Goal: Information Seeking & Learning: Learn about a topic

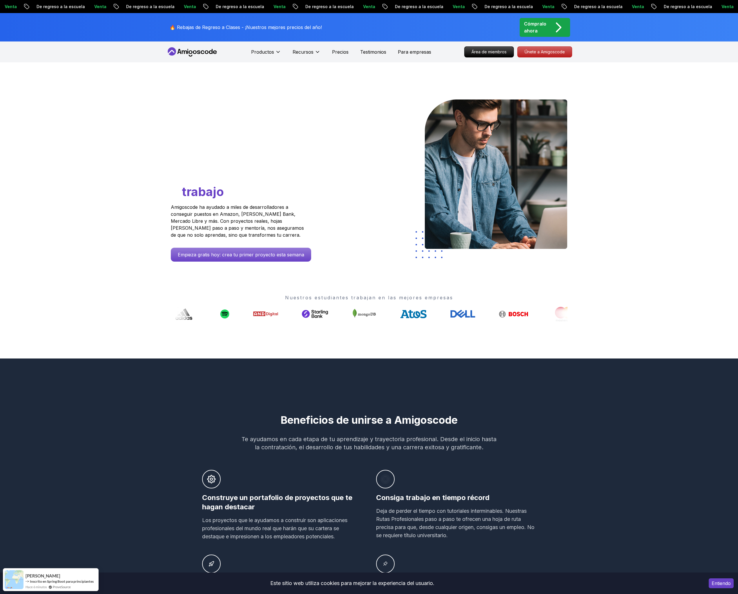
click at [196, 46] on nav "Productos Productos Portafolio El creador de portafolios de un solo clic para d…" at bounding box center [369, 51] width 406 height 21
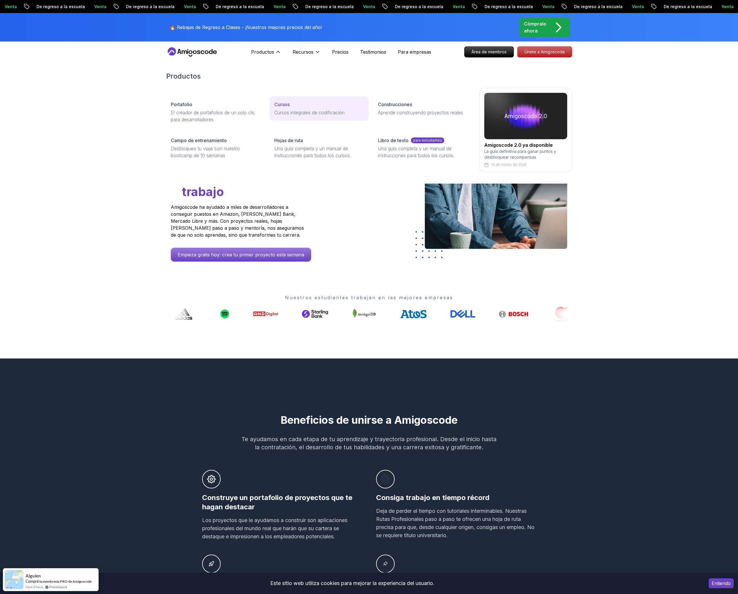
click at [295, 104] on div "Cursos" at bounding box center [319, 104] width 90 height 7
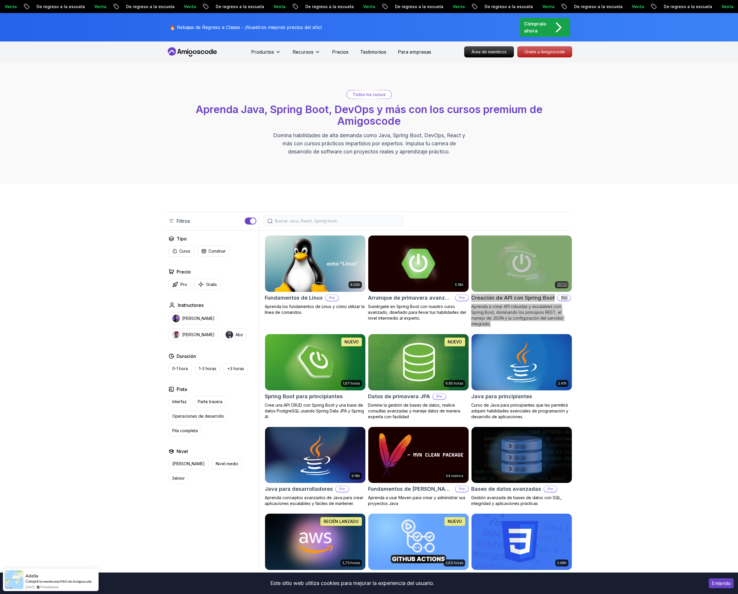
drag, startPoint x: 508, startPoint y: 299, endPoint x: 528, endPoint y: 1, distance: 298.7
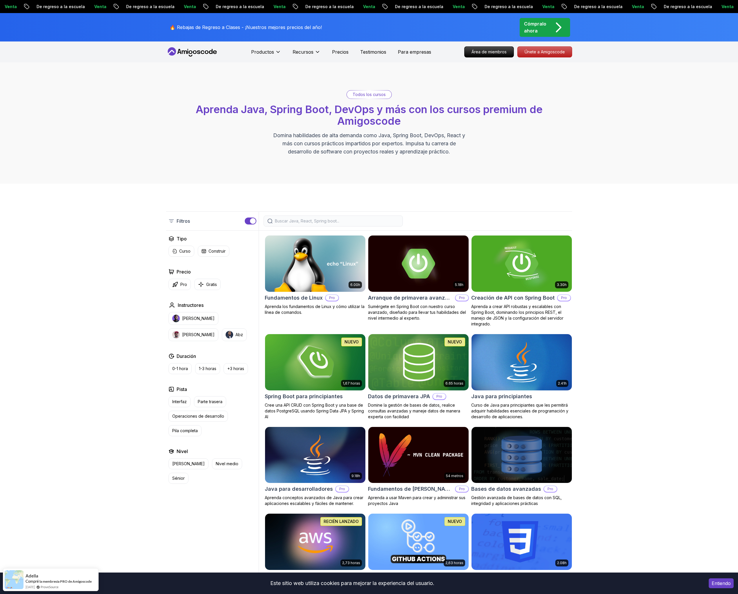
click at [174, 225] on div "Filtros" at bounding box center [212, 221] width 93 height 19
click at [173, 220] on icon at bounding box center [172, 221] width 6 height 6
click at [324, 398] on font "Spring Boot para principiantes" at bounding box center [304, 396] width 78 height 6
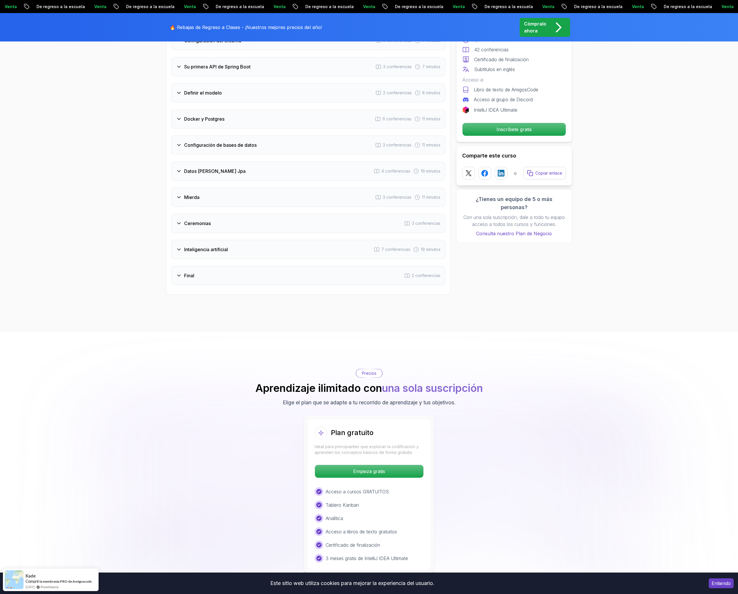
scroll to position [817, 0]
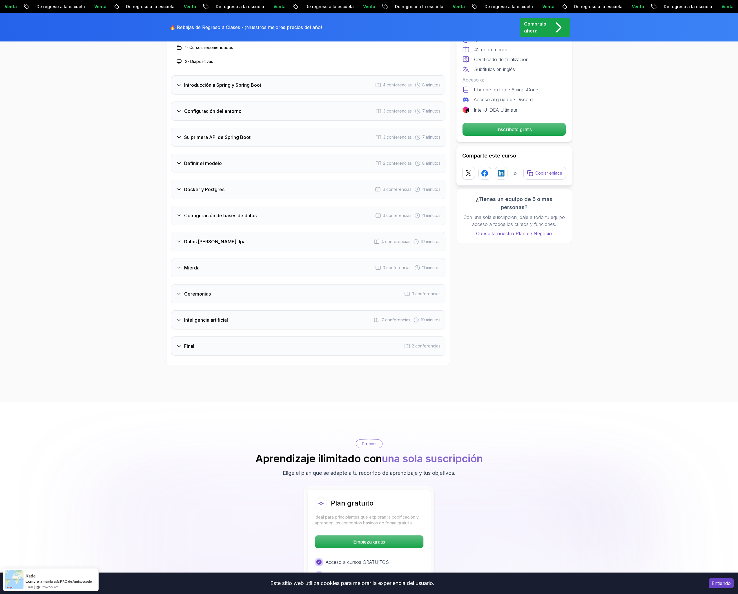
click at [225, 269] on div "Mierda 3 conferencias 11 minutos" at bounding box center [308, 267] width 274 height 19
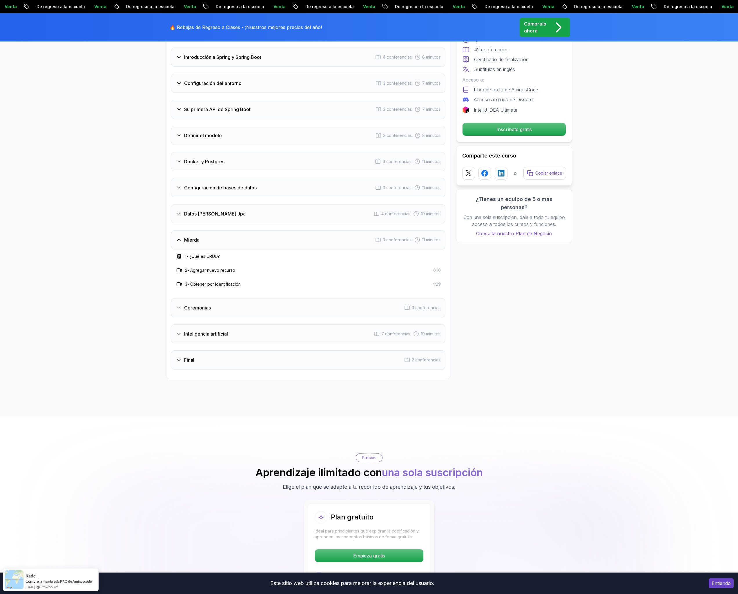
click at [239, 215] on div "Datos [PERSON_NAME] Jpa 4 conferencias 19 minutos" at bounding box center [308, 213] width 274 height 19
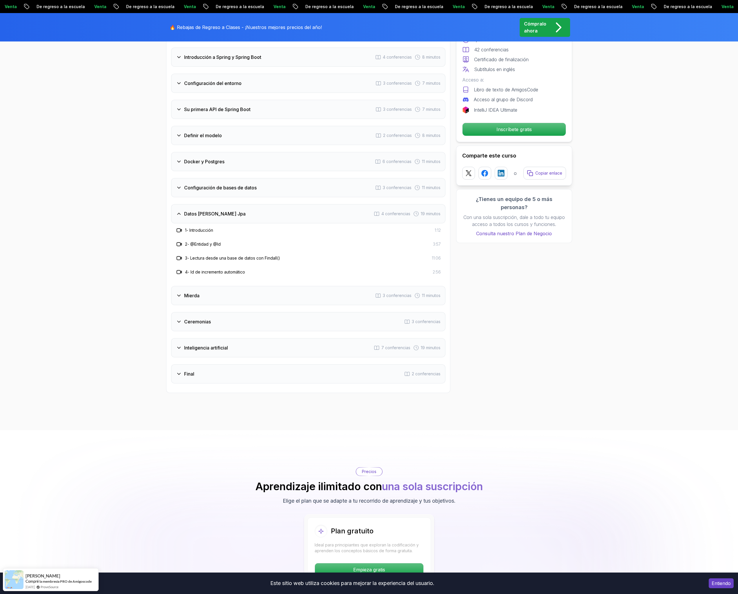
click at [246, 166] on div "Docker y Postgres 6 conferencias 11 minutos" at bounding box center [308, 161] width 274 height 19
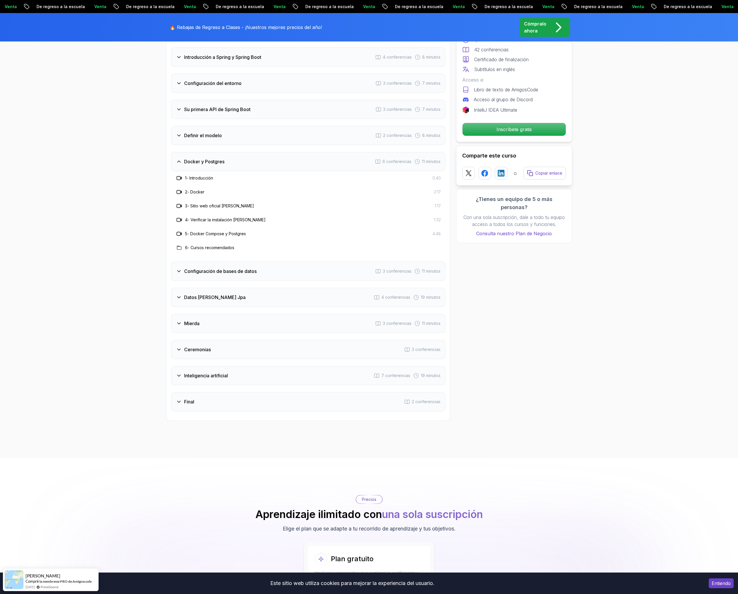
click at [246, 166] on div "Docker y Postgres 6 conferencias 11 minutos" at bounding box center [308, 161] width 274 height 19
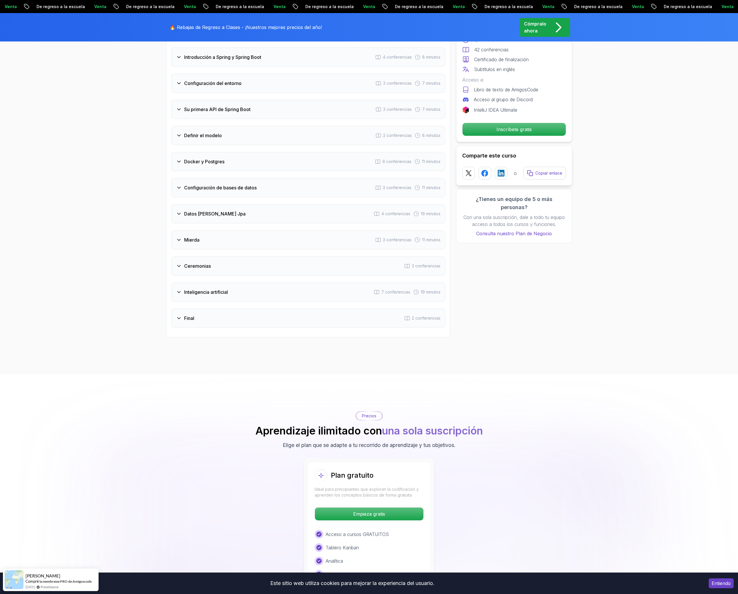
click at [253, 104] on div "Su primera API de Spring Boot 3 conferencias 7 minutos" at bounding box center [308, 109] width 274 height 19
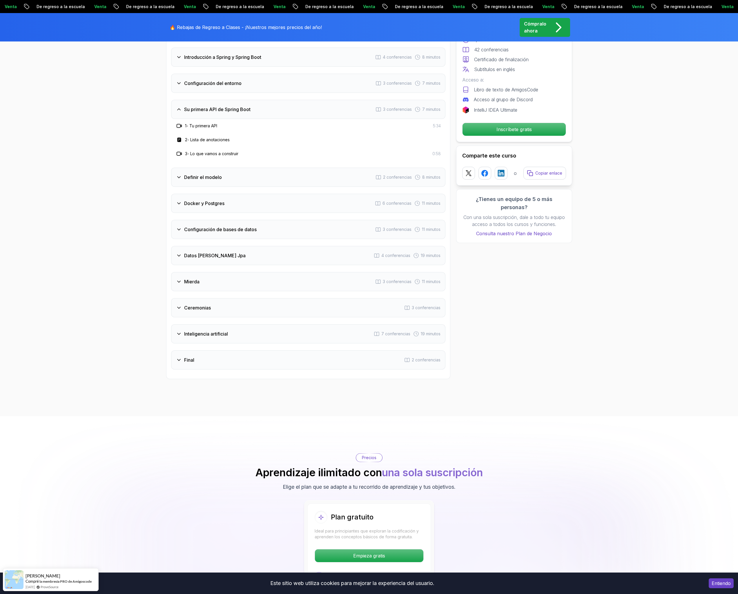
click at [240, 331] on div "Inteligencia artificial 7 conferencias 19 minutos" at bounding box center [308, 333] width 274 height 19
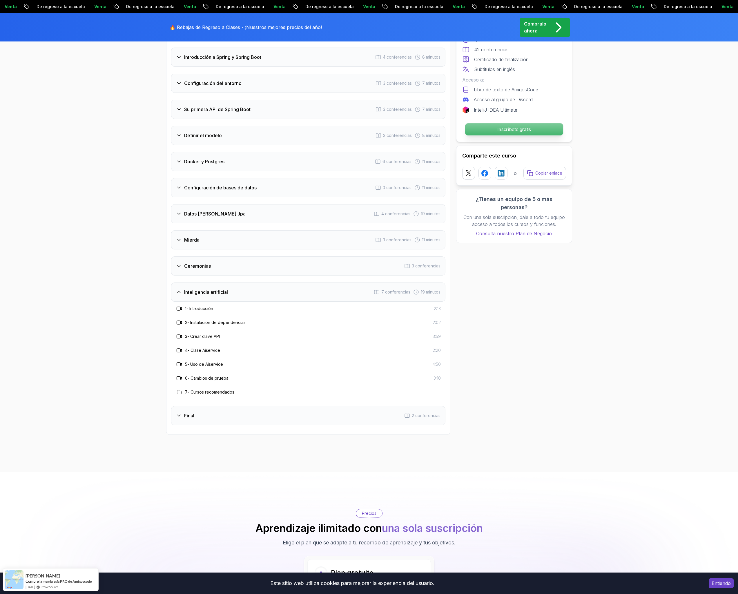
click at [498, 124] on p "Inscríbete gratis" at bounding box center [514, 129] width 98 height 12
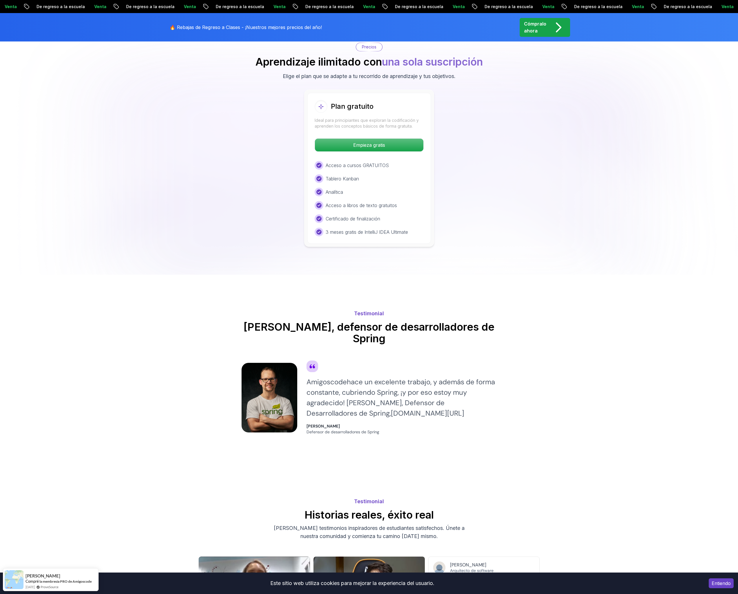
scroll to position [1289, 0]
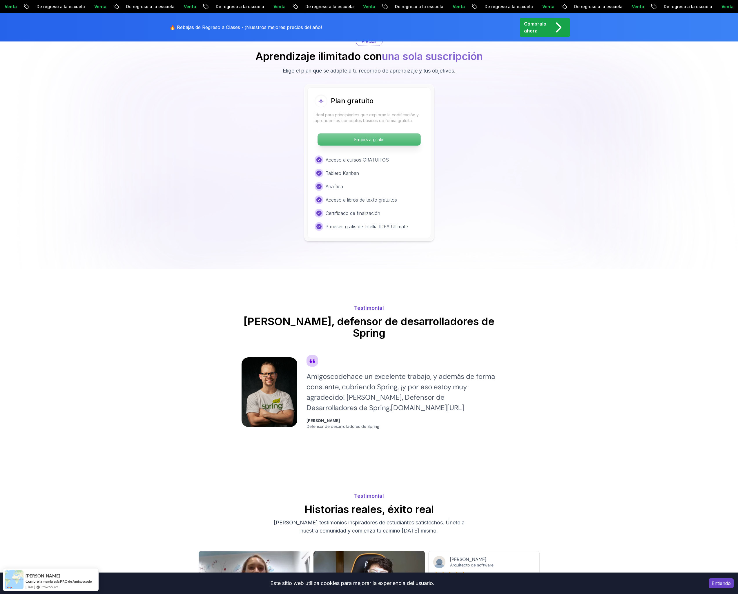
click at [353, 136] on p "Empieza gratis" at bounding box center [369, 139] width 103 height 12
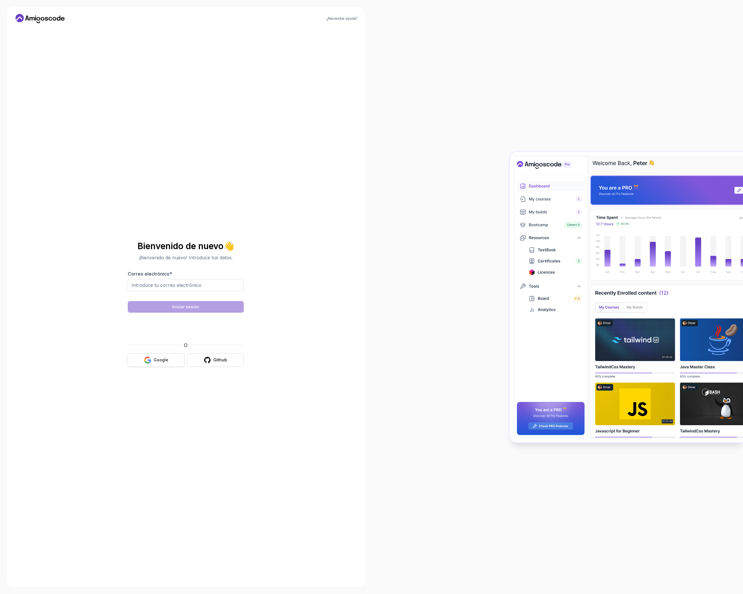
click at [152, 357] on button "Google" at bounding box center [156, 360] width 57 height 14
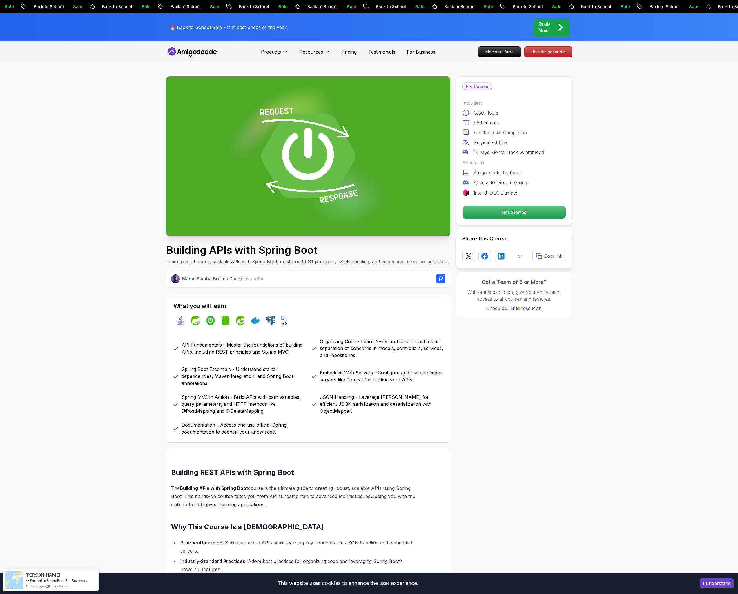
drag, startPoint x: 590, startPoint y: 388, endPoint x: 520, endPoint y: 378, distance: 71.0
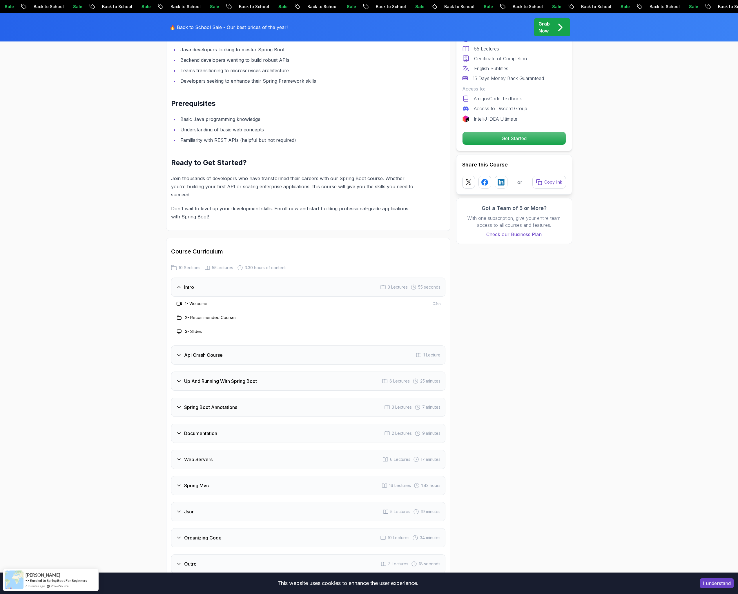
scroll to position [748, 0]
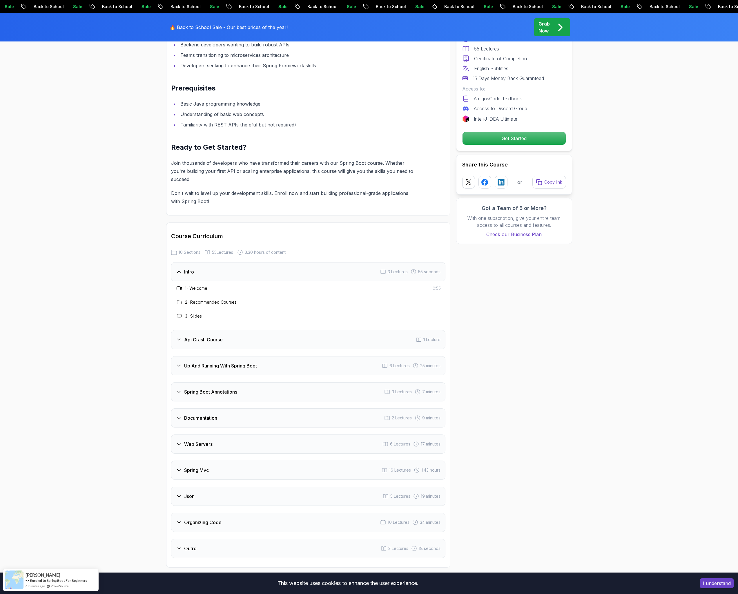
click at [248, 386] on div "Spring Boot Annotations 3 Lectures 7 minutes" at bounding box center [308, 391] width 274 height 19
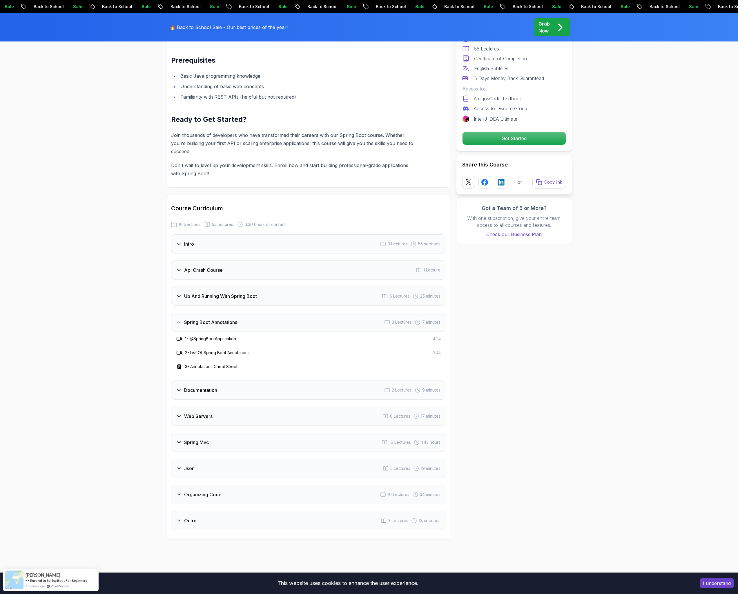
scroll to position [806, 0]
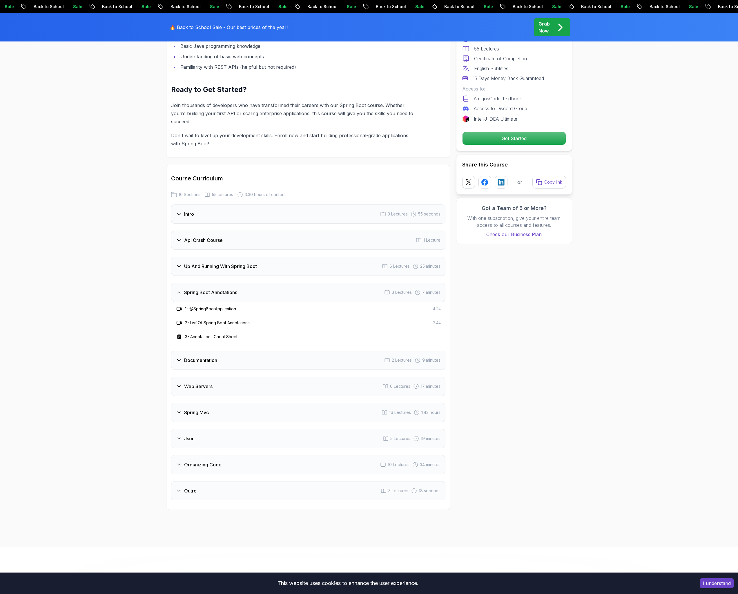
click at [229, 378] on div "Web Servers 6 Lectures 17 minutes" at bounding box center [308, 386] width 274 height 19
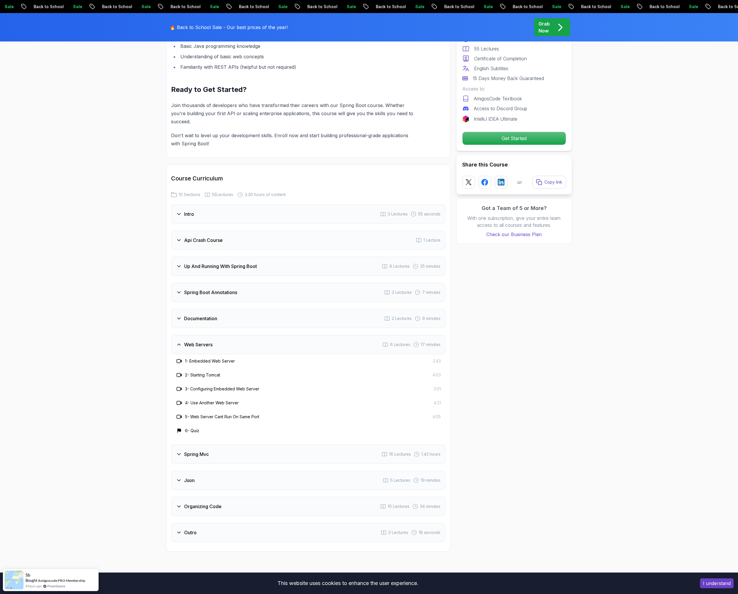
scroll to position [817, 0]
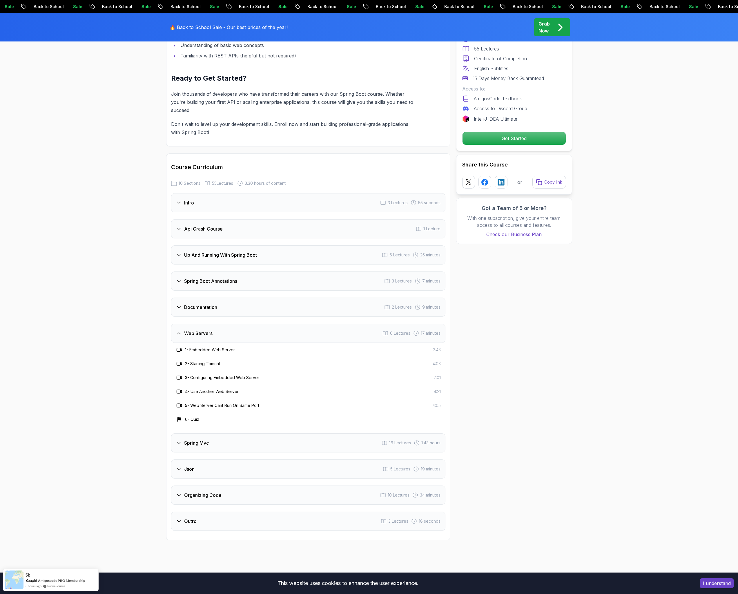
click at [223, 500] on div "Intro 3 Lectures 55 seconds Api Crash Course 1 Lecture Up And Running With Spri…" at bounding box center [308, 362] width 274 height 338
click at [218, 512] on div "Outro 3 Lectures 18 seconds" at bounding box center [308, 521] width 274 height 19
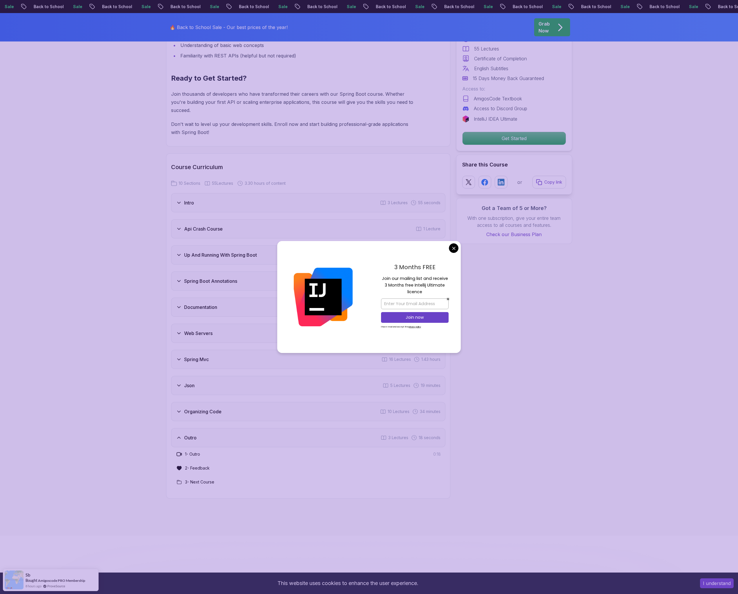
click at [456, 248] on body "Sale Back to School Sale Back to School Sale Back to School Sale Back to School…" at bounding box center [369, 547] width 738 height 2728
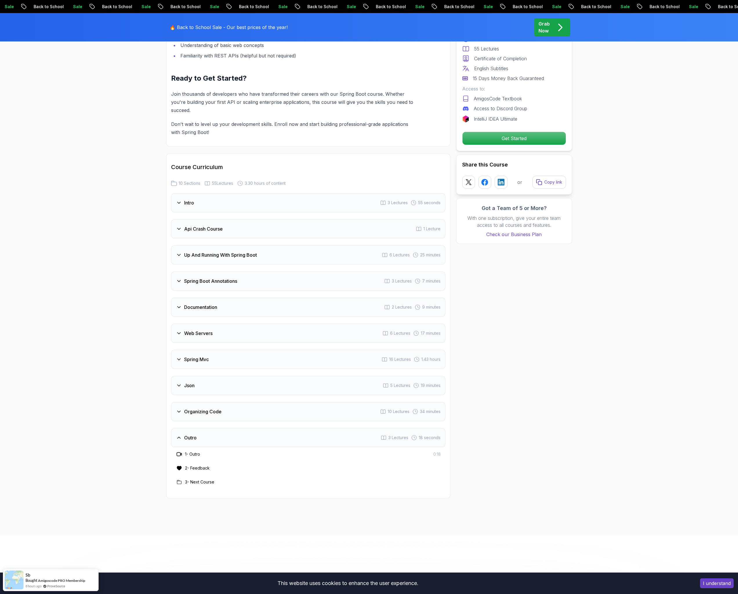
click at [236, 406] on div "Organizing Code 10 Lectures 34 minutes" at bounding box center [308, 411] width 274 height 19
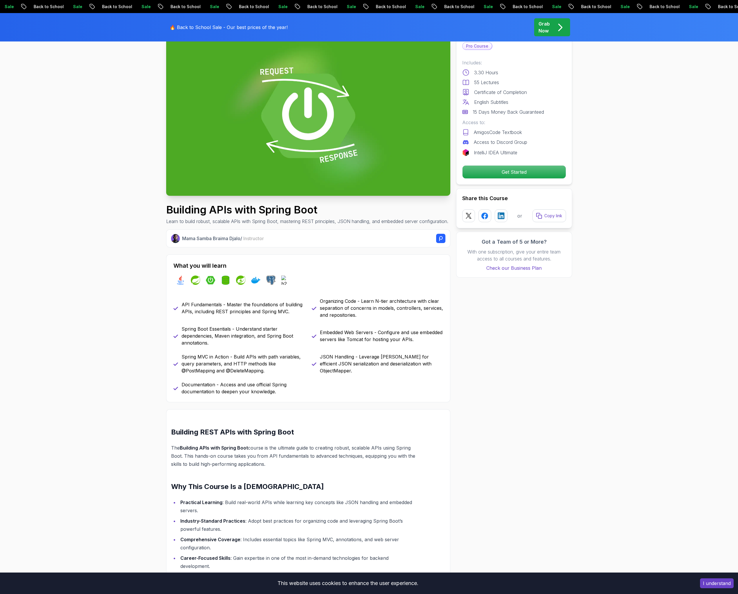
scroll to position [0, 0]
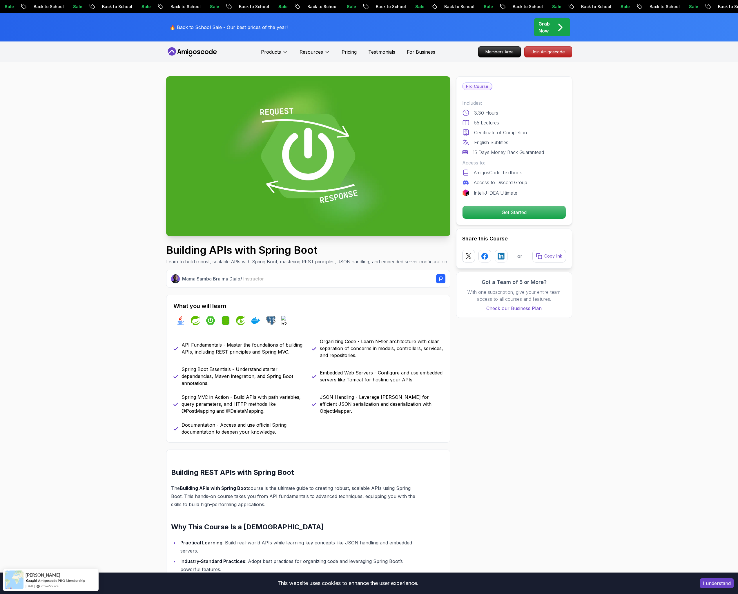
drag, startPoint x: 575, startPoint y: 481, endPoint x: 507, endPoint y: 5, distance: 480.2
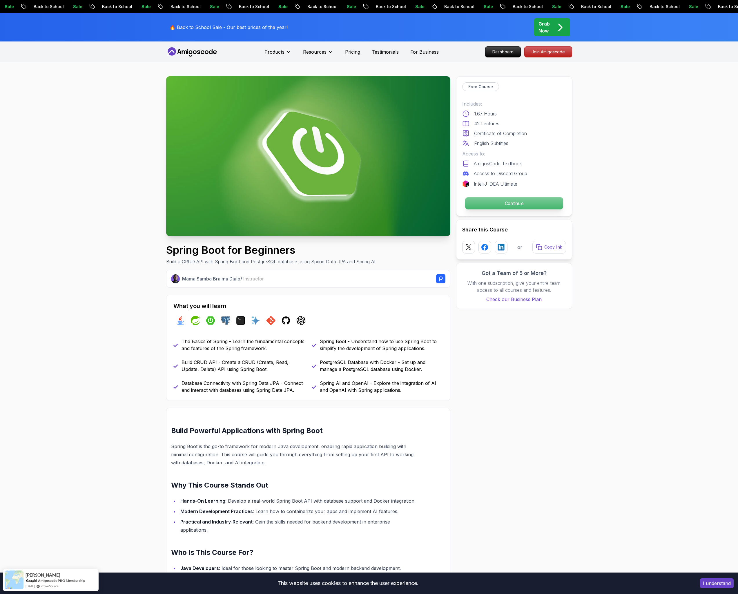
click at [523, 204] on p "Continue" at bounding box center [514, 203] width 98 height 12
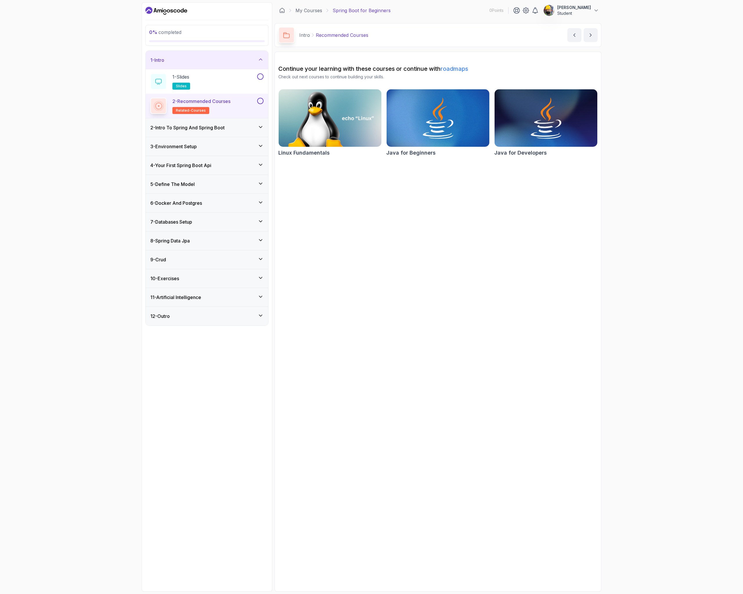
click at [451, 268] on section "Continue your learning with these courses or continue with roadmaps Check out n…" at bounding box center [437, 322] width 327 height 540
click at [228, 132] on div "2 - Intro To Spring And Spring Boot" at bounding box center [207, 127] width 122 height 19
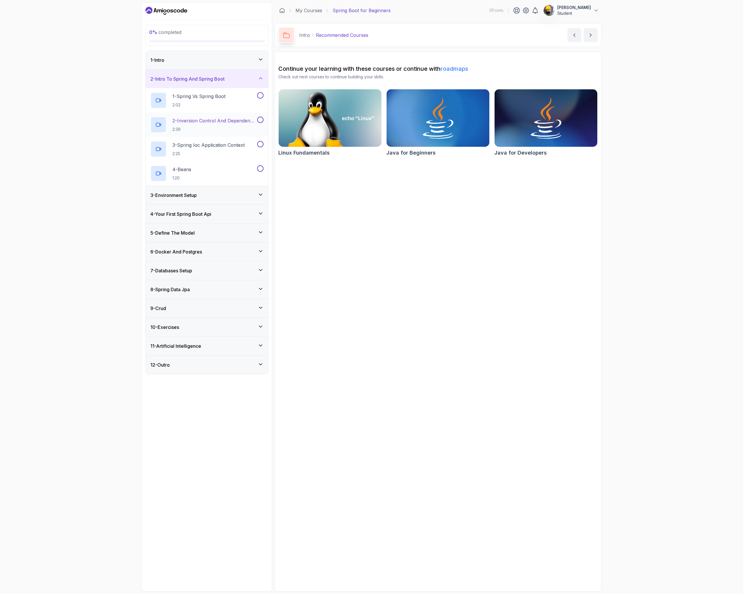
click at [211, 120] on p "2 - Inversion Control And Dependency Injection" at bounding box center [214, 120] width 84 height 7
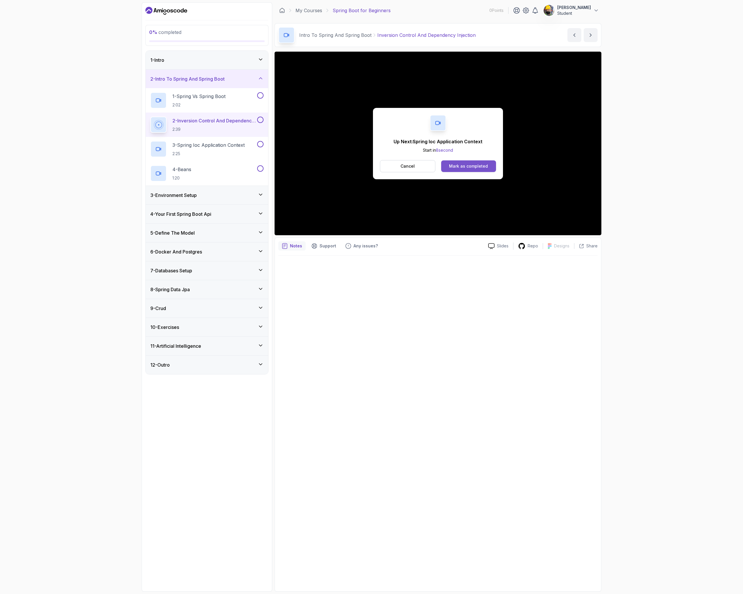
click at [449, 164] on div "Mark as completed" at bounding box center [468, 166] width 39 height 6
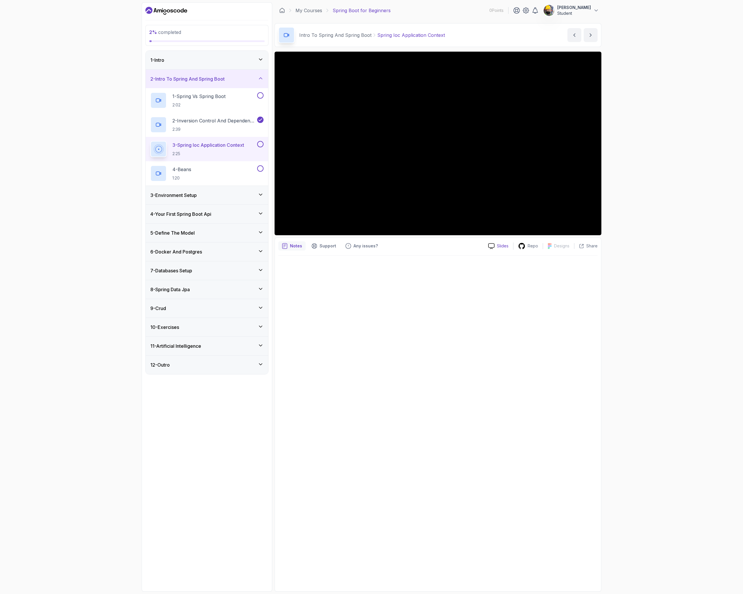
click at [491, 248] on icon at bounding box center [491, 246] width 6 height 6
click at [239, 195] on div "3 - Environment Setup" at bounding box center [206, 195] width 113 height 7
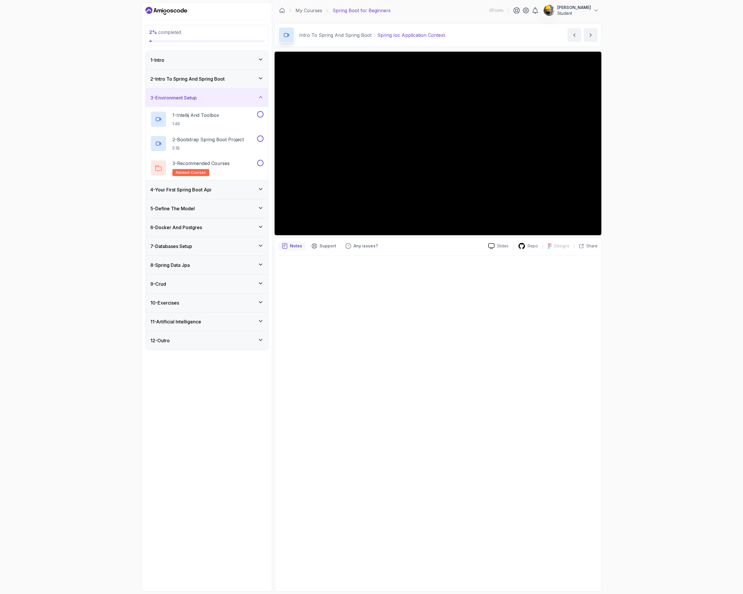
click at [236, 188] on div "4 - Your First Spring Boot Api" at bounding box center [206, 189] width 113 height 7
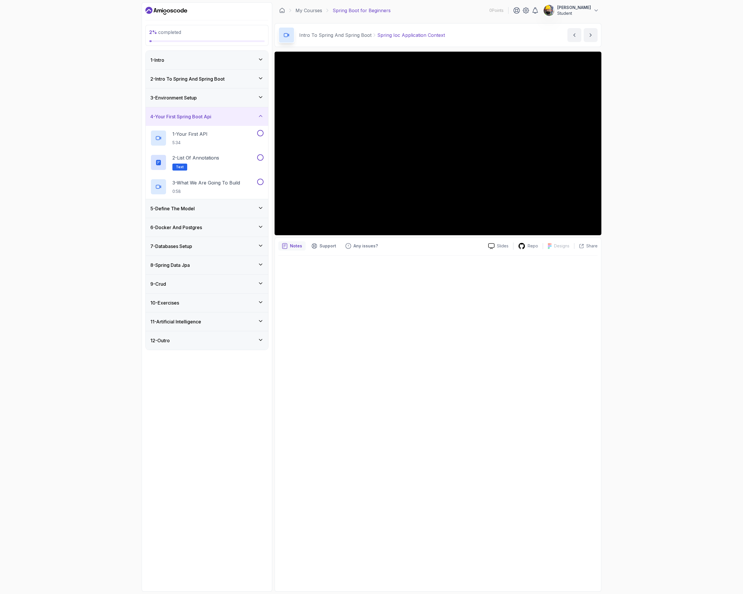
click at [218, 232] on div "6 - Docker And Postgres" at bounding box center [207, 227] width 122 height 19
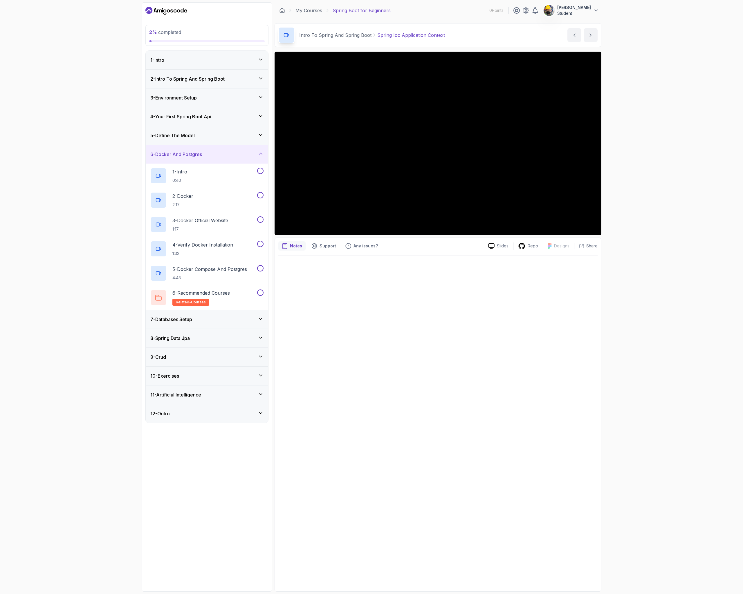
drag, startPoint x: 399, startPoint y: 340, endPoint x: 356, endPoint y: 322, distance: 46.1
click at [356, 322] on div at bounding box center [437, 422] width 319 height 333
click at [219, 269] on p "5 - Docker Compose And Postgres" at bounding box center [209, 269] width 75 height 7
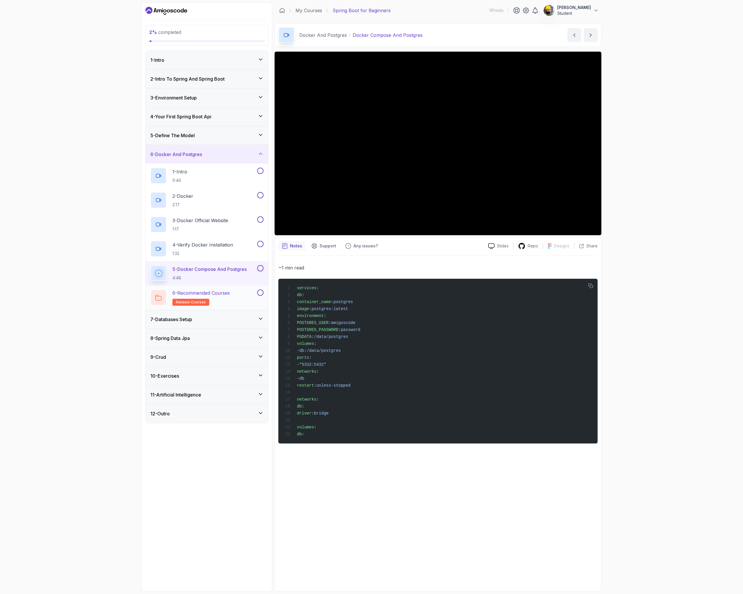
click at [228, 304] on h2 "6 - Recommended Courses related-courses" at bounding box center [200, 298] width 57 height 16
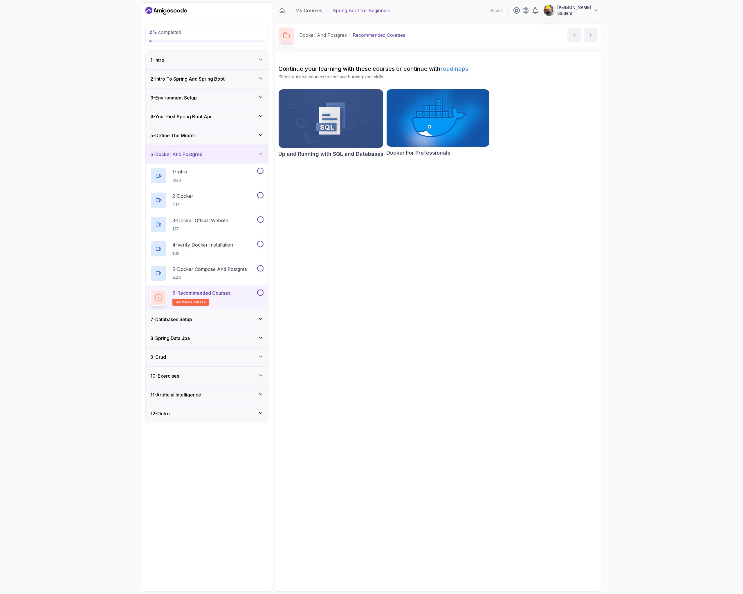
click at [202, 325] on div "7 - Databases Setup" at bounding box center [207, 319] width 122 height 19
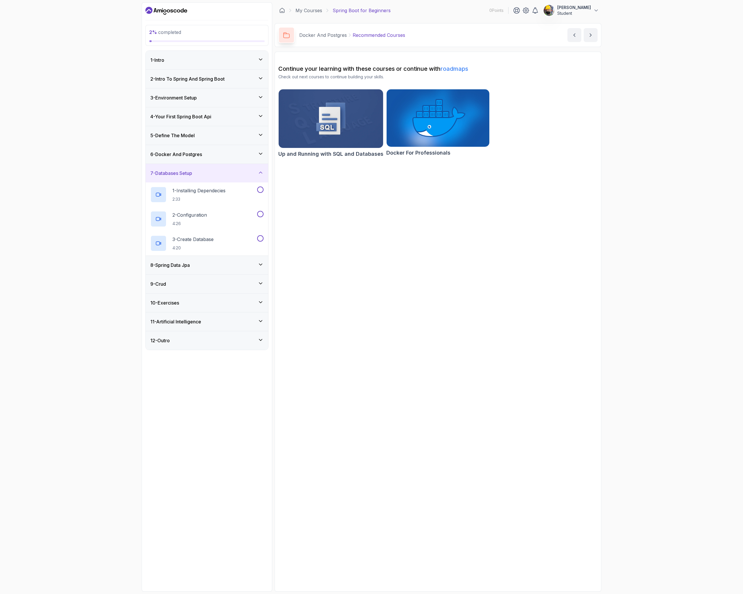
click at [214, 264] on div "8 - Spring Data Jpa" at bounding box center [206, 265] width 113 height 7
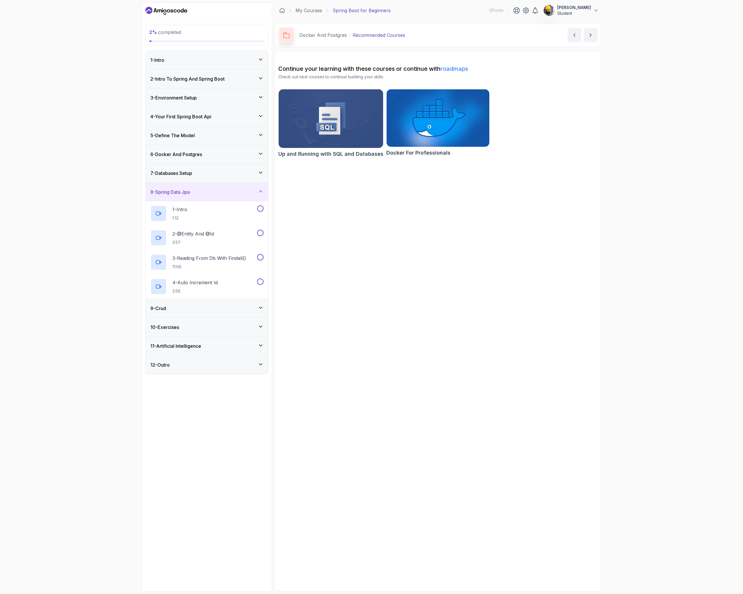
click at [356, 300] on section "Continue your learning with these courses or continue with roadmaps Check out n…" at bounding box center [437, 322] width 327 height 540
click at [225, 308] on div "9 - Crud" at bounding box center [206, 308] width 113 height 7
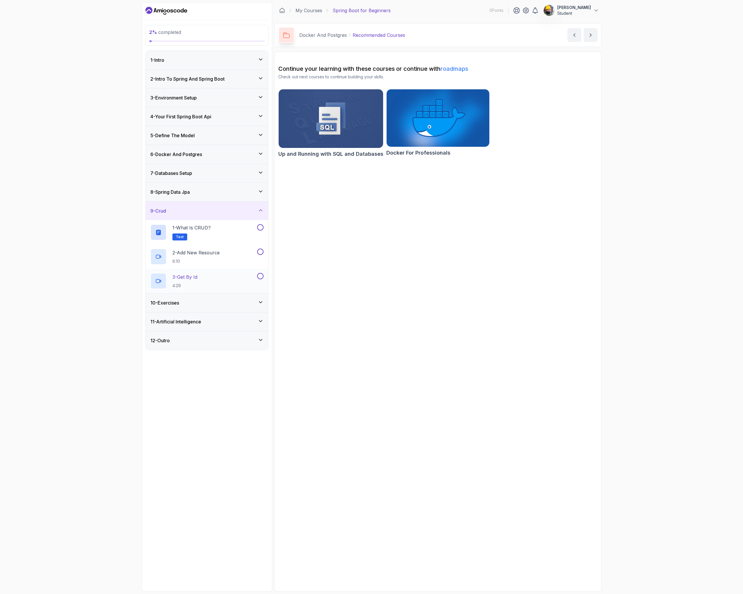
click at [197, 277] on p "3 - Get By Id" at bounding box center [184, 277] width 25 height 7
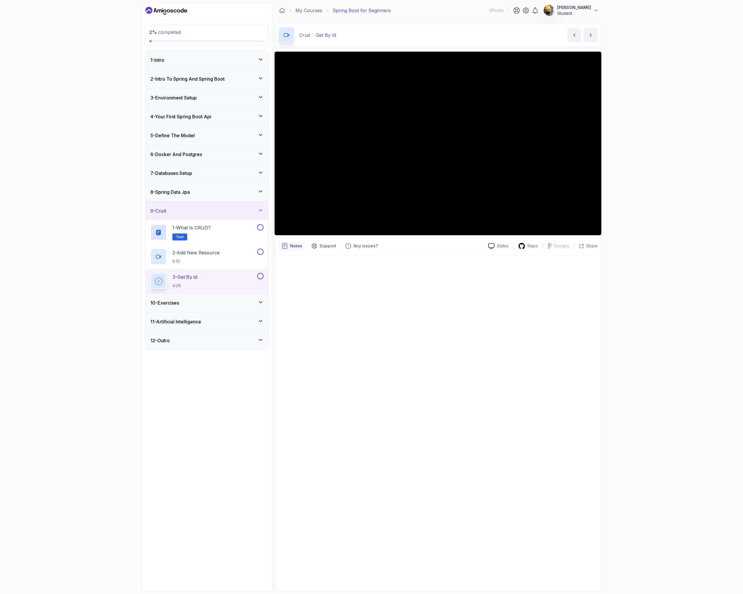
click at [408, 299] on div at bounding box center [437, 422] width 319 height 333
click at [196, 308] on div "10 - Exercises" at bounding box center [207, 303] width 122 height 19
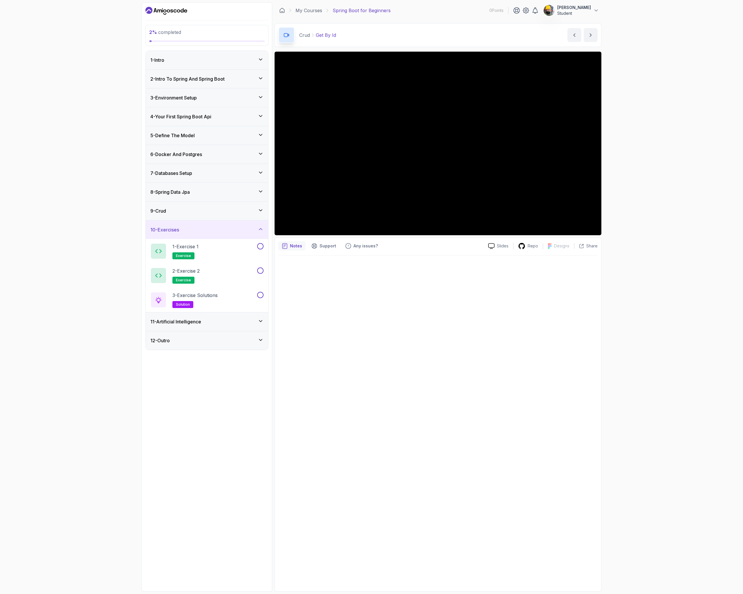
click at [222, 318] on div "11 - Artificial Intelligence" at bounding box center [206, 321] width 113 height 7
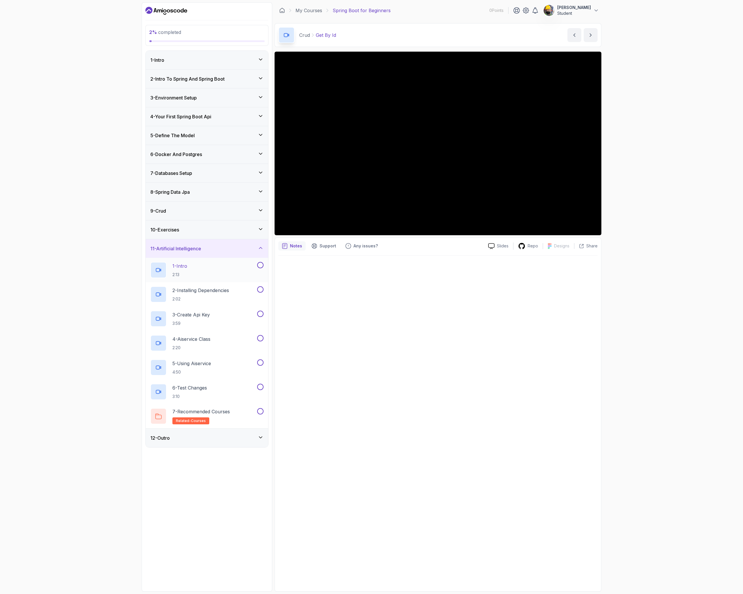
click at [222, 266] on div "1 - Intro 2:13" at bounding box center [203, 270] width 106 height 16
click at [246, 435] on div "12 - Outro" at bounding box center [206, 438] width 113 height 7
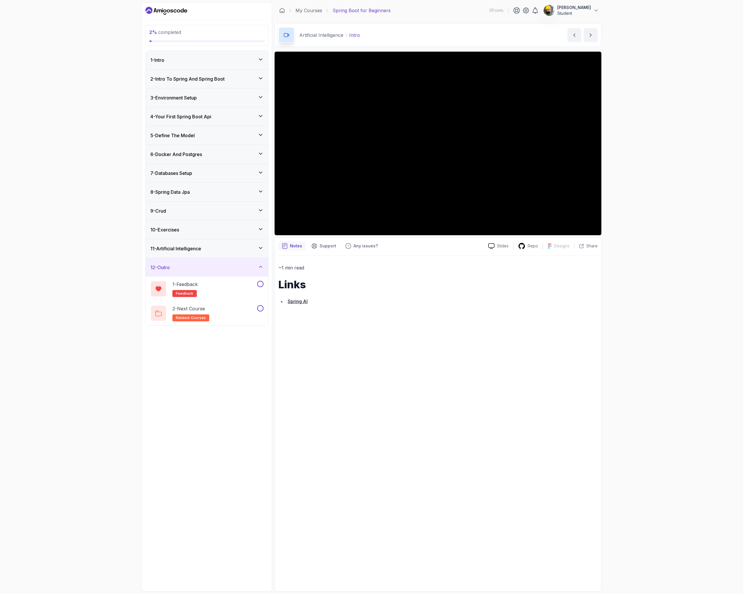
drag, startPoint x: 449, startPoint y: 325, endPoint x: 409, endPoint y: 322, distance: 40.7
click at [409, 322] on div "~1 min read Links Spring AI" at bounding box center [437, 422] width 319 height 333
click at [305, 13] on link "My Courses" at bounding box center [308, 10] width 27 height 7
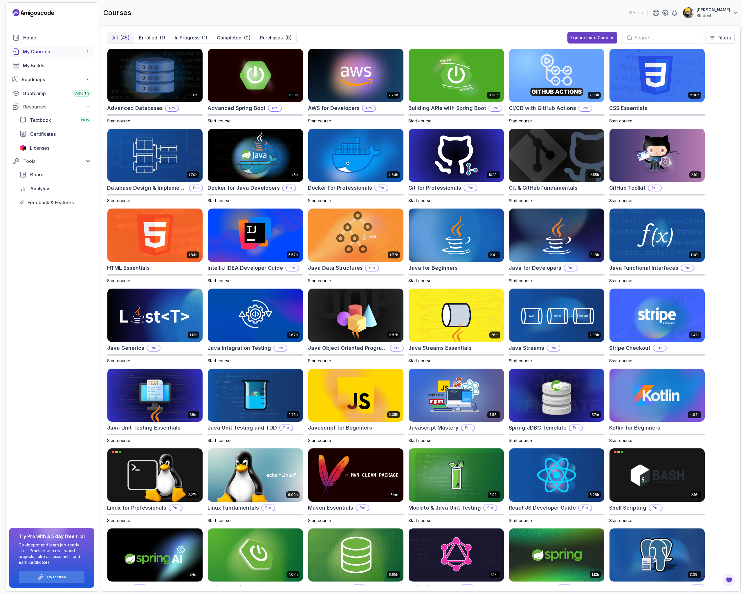
click at [722, 41] on p "Filters" at bounding box center [723, 37] width 13 height 7
click at [54, 280] on div "Home My Courses 1 My Builds Roadmaps 7 Bootcamp Cohort 3 Resources Textbook NEW…" at bounding box center [52, 312] width 92 height 560
click at [245, 89] on img at bounding box center [255, 75] width 100 height 56
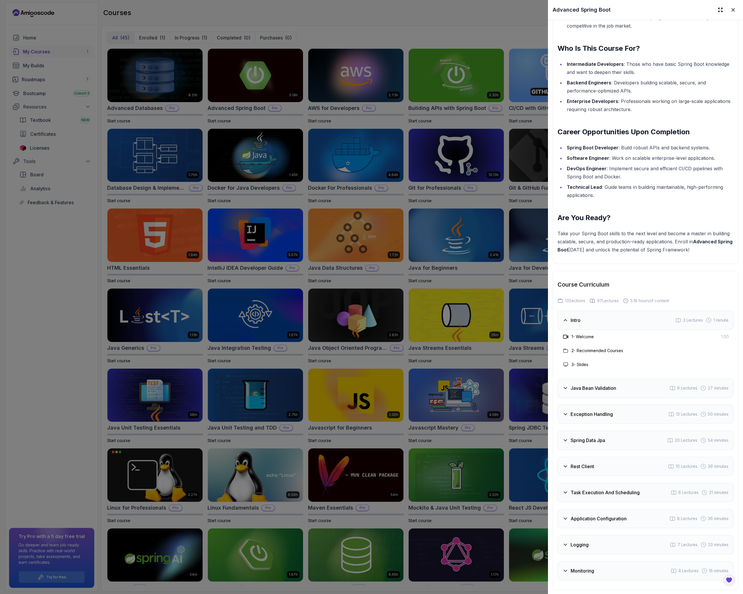
scroll to position [861, 0]
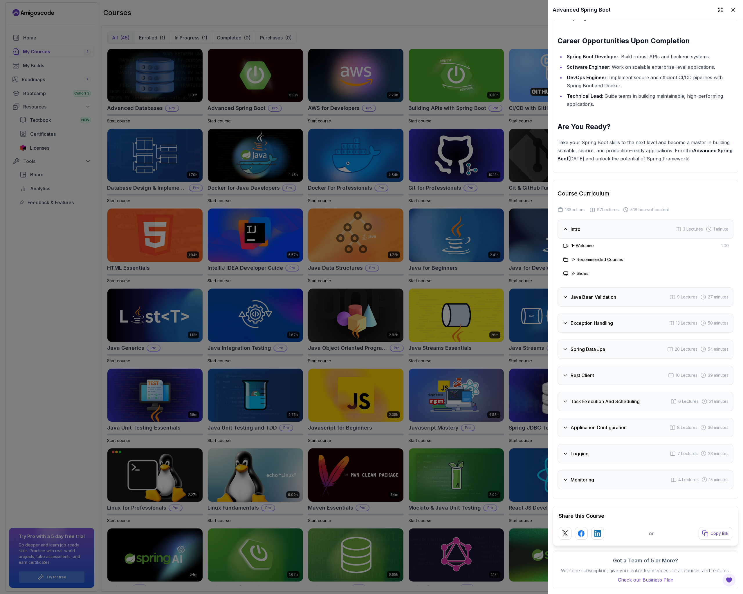
click at [593, 476] on h3 "Monitoring" at bounding box center [582, 479] width 24 height 7
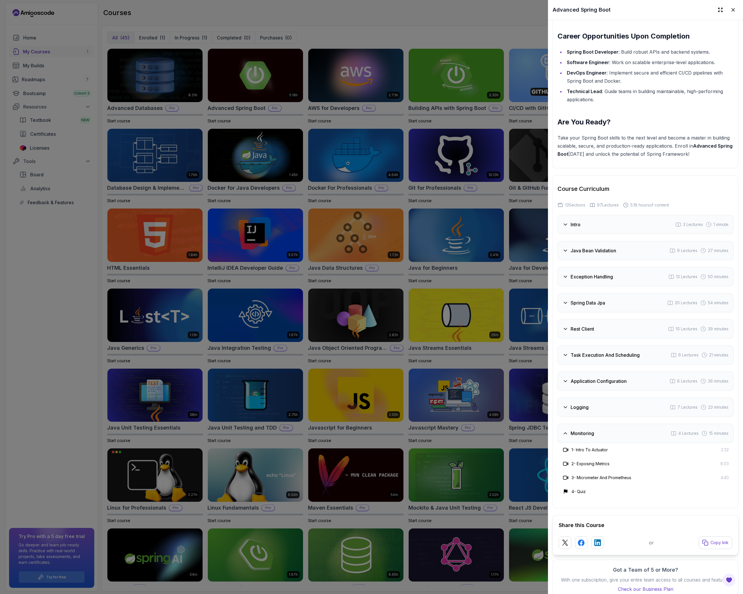
scroll to position [858, 0]
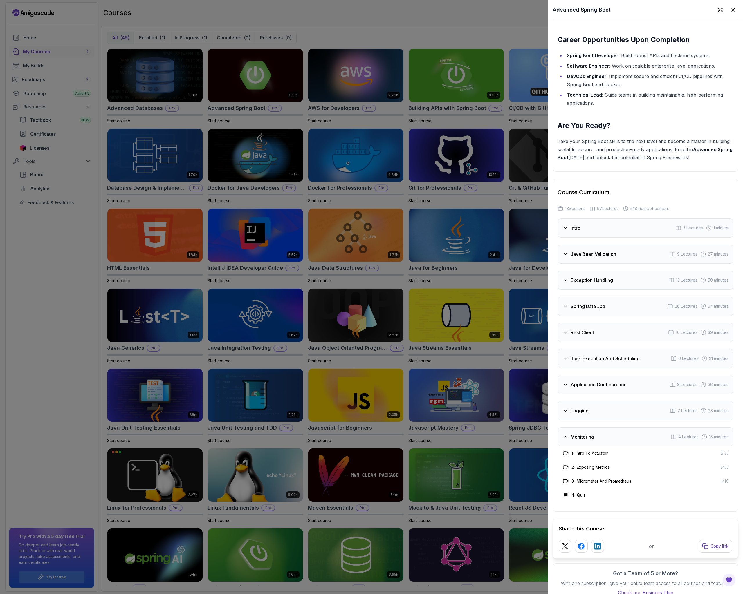
click at [631, 355] on h3 "Task Execution And Scheduling" at bounding box center [604, 358] width 69 height 7
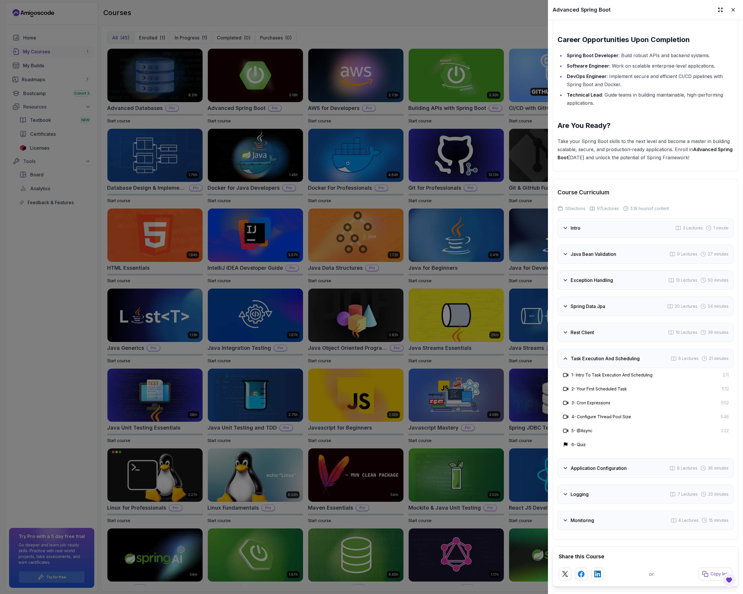
click at [620, 465] on h3 "Application Configuration" at bounding box center [598, 468] width 56 height 7
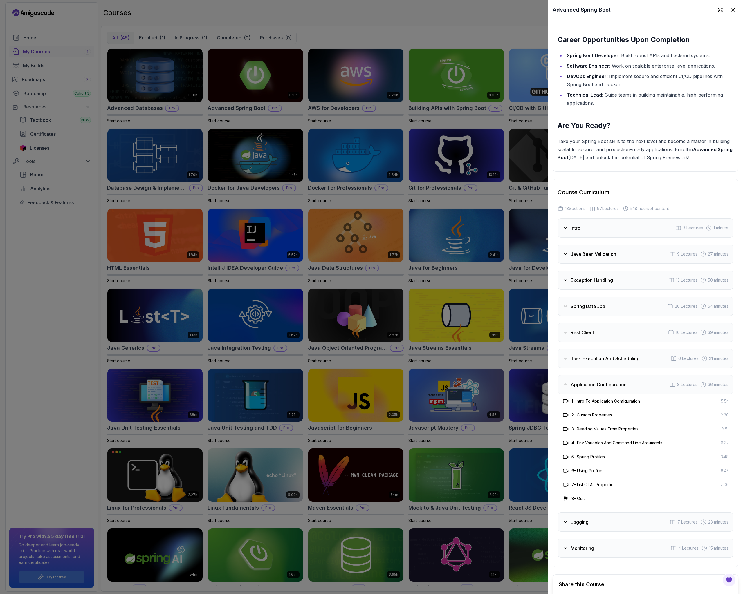
scroll to position [931, 0]
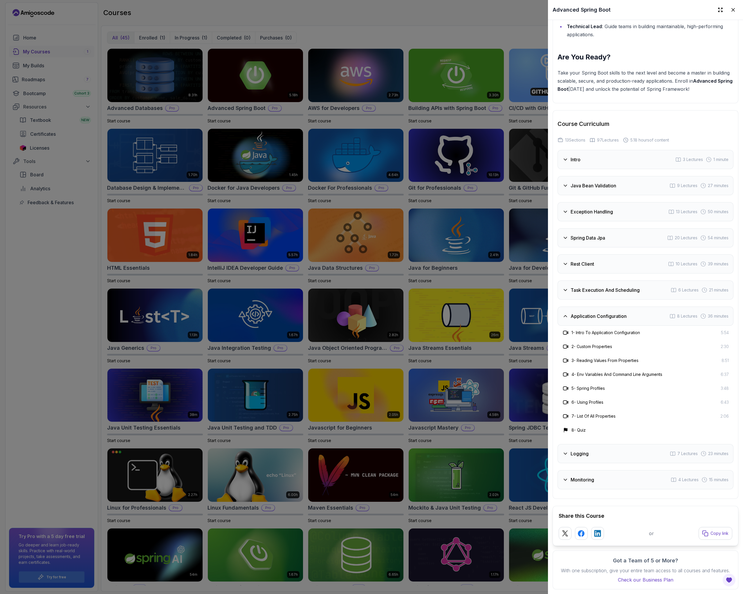
click at [416, 449] on div at bounding box center [371, 297] width 743 height 594
